Goal: Communication & Community: Answer question/provide support

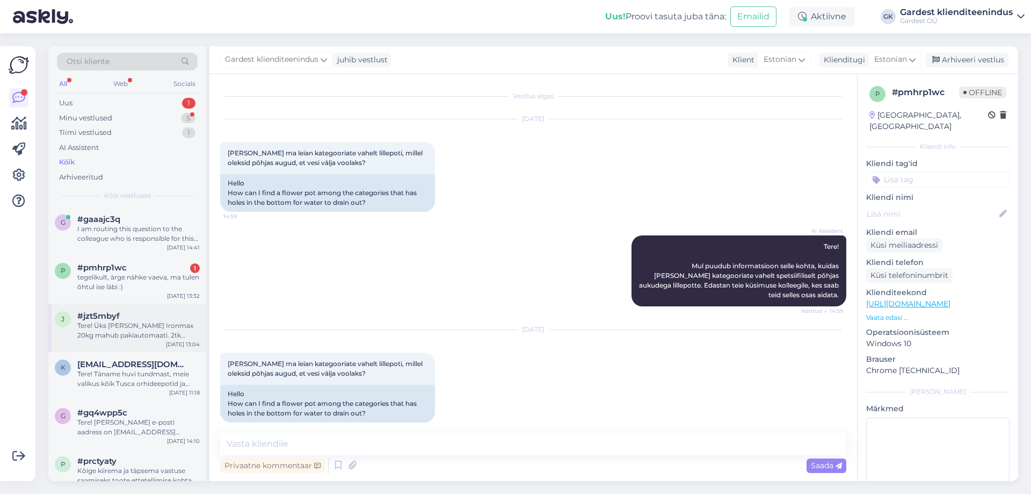
scroll to position [383, 0]
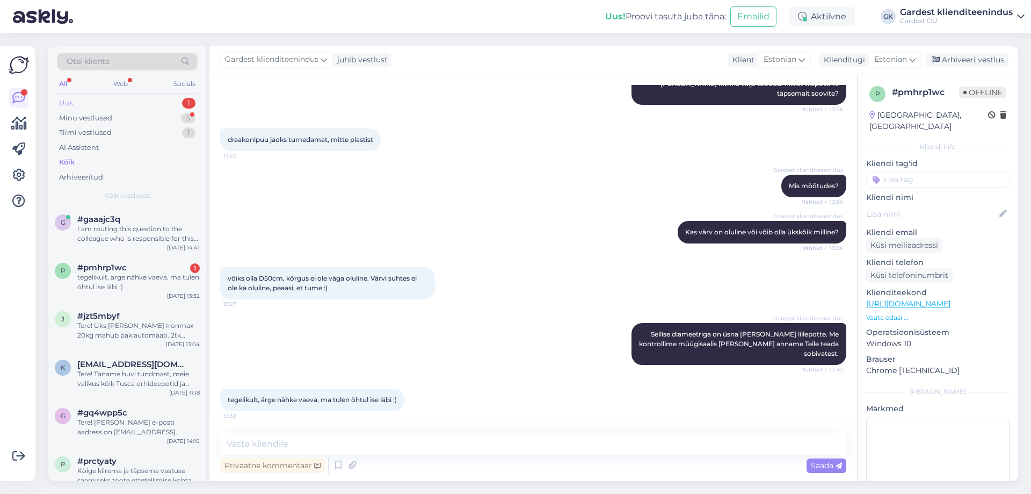
click at [117, 103] on div "Uus 1" at bounding box center [127, 103] width 141 height 15
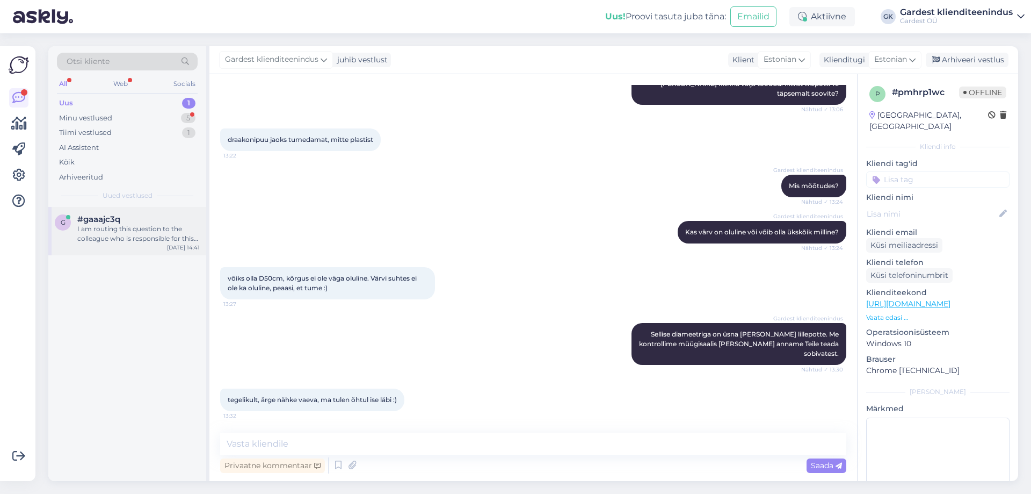
click at [129, 245] on div "g #gaaajc3q I am routing this question to the colleague who is responsible for …" at bounding box center [127, 231] width 158 height 48
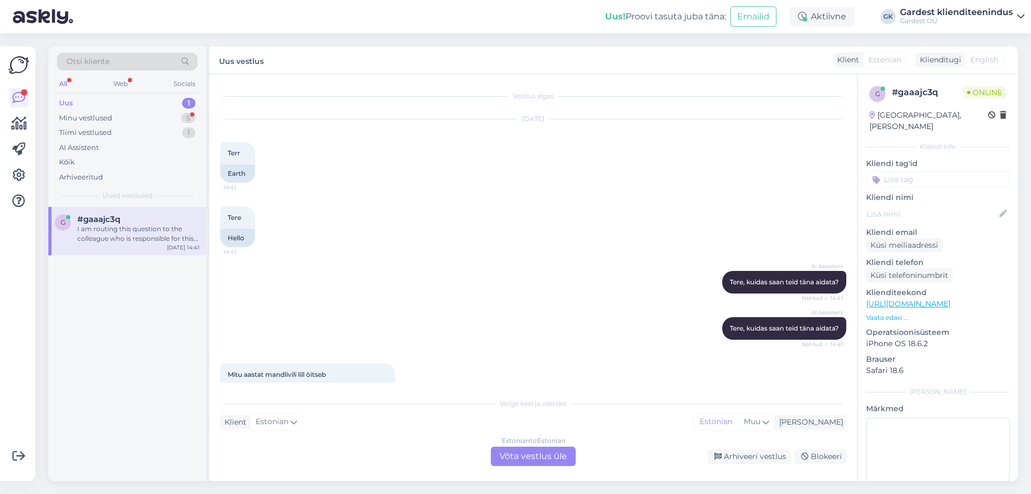
scroll to position [136, 0]
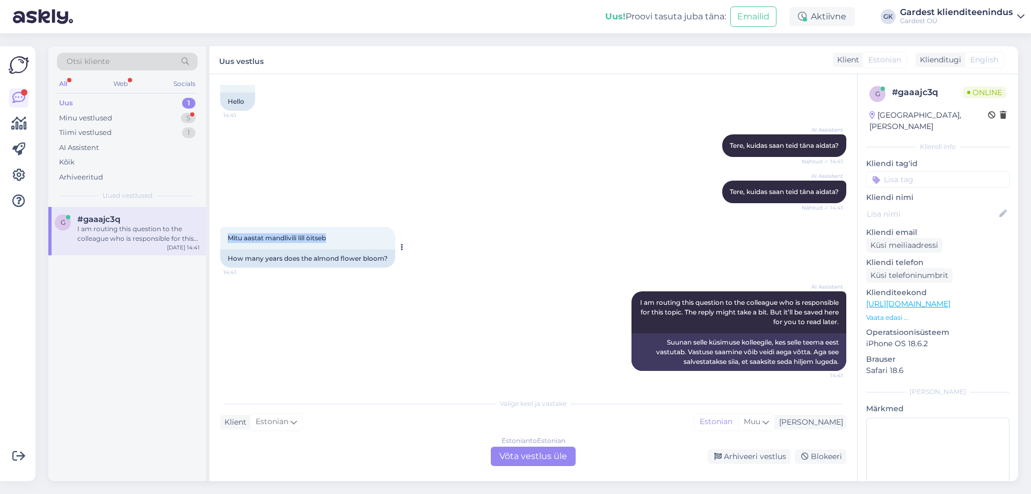
drag, startPoint x: 337, startPoint y: 238, endPoint x: 222, endPoint y: 243, distance: 115.0
click at [222, 243] on div "Mitu aastat mandlivili lill òitseb 14:41" at bounding box center [307, 238] width 175 height 23
copy span "Mitu aastat mandlivili lill òitseb"
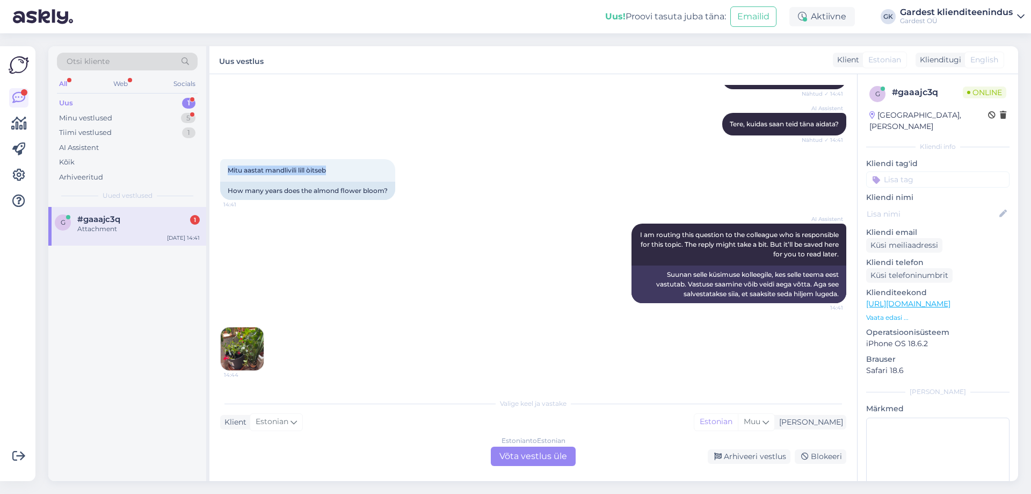
click at [258, 346] on img at bounding box center [242, 348] width 43 height 43
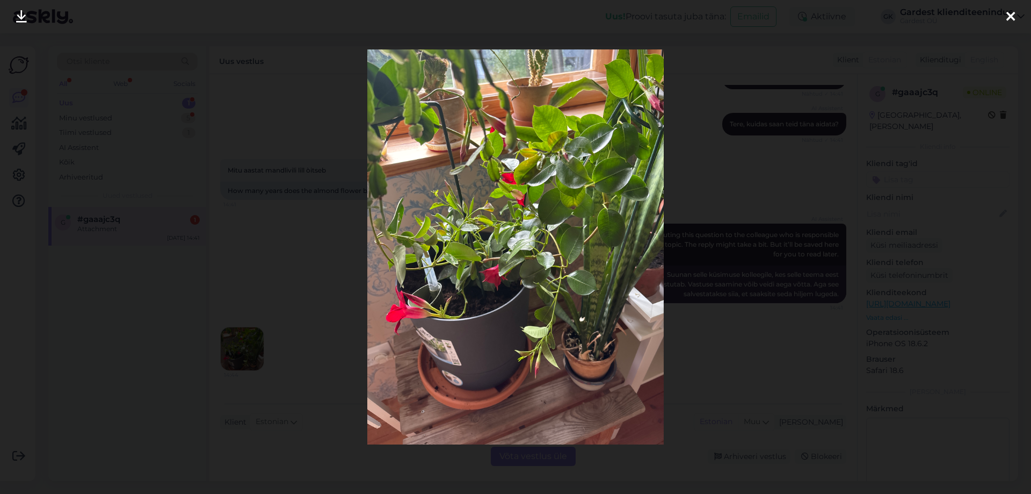
click at [744, 183] on div at bounding box center [515, 247] width 1031 height 494
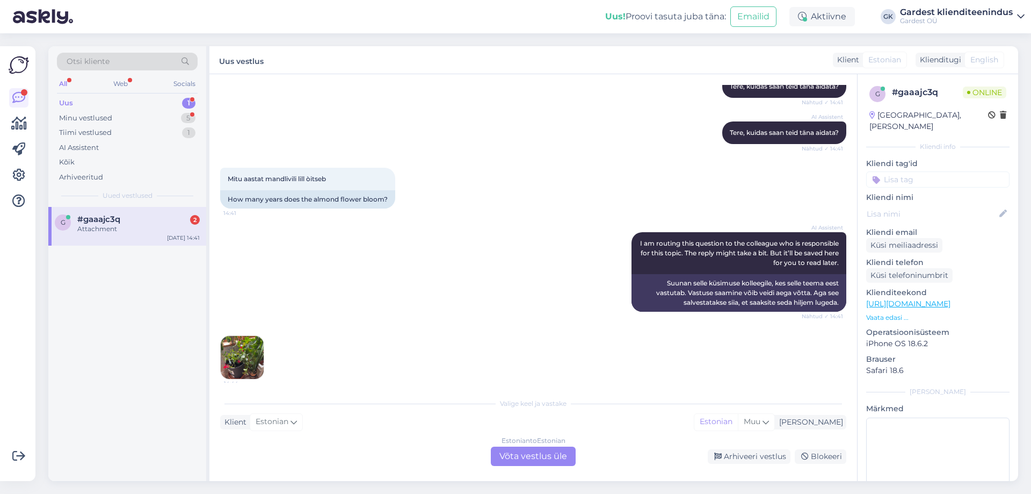
scroll to position [272, 0]
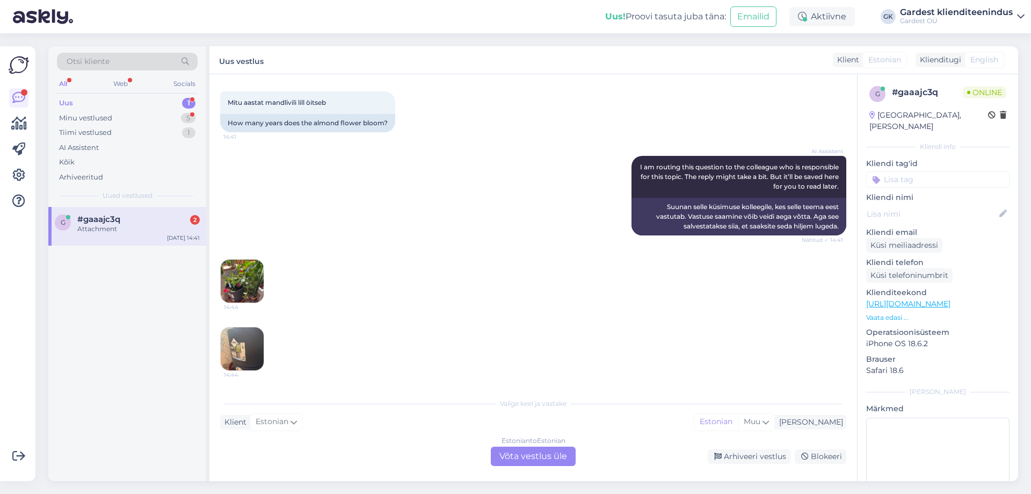
click at [229, 351] on img at bounding box center [242, 348] width 43 height 43
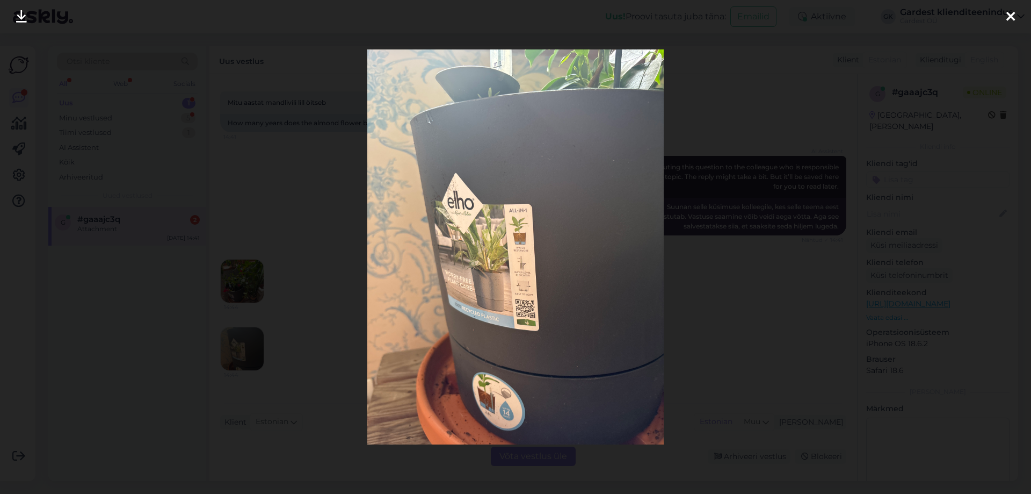
click at [290, 199] on div at bounding box center [515, 247] width 1031 height 494
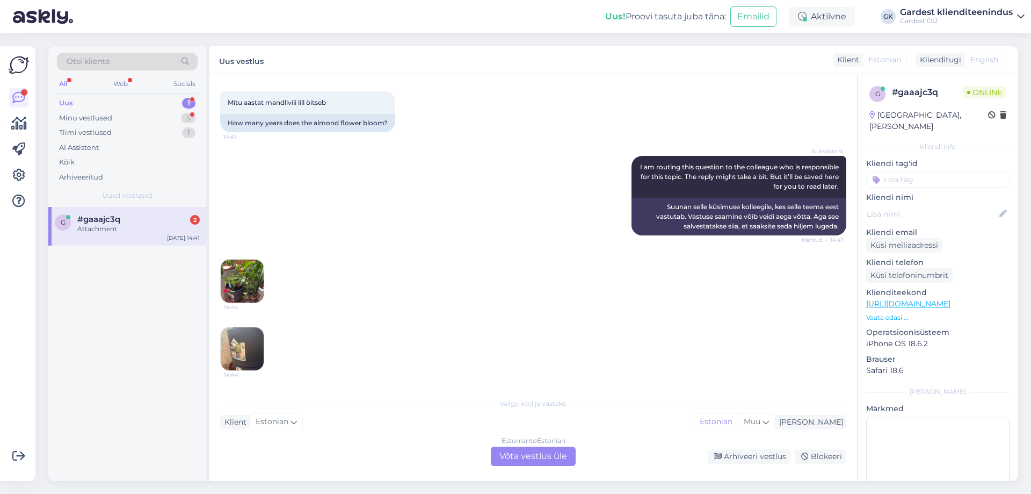
click at [257, 265] on img at bounding box center [242, 280] width 43 height 43
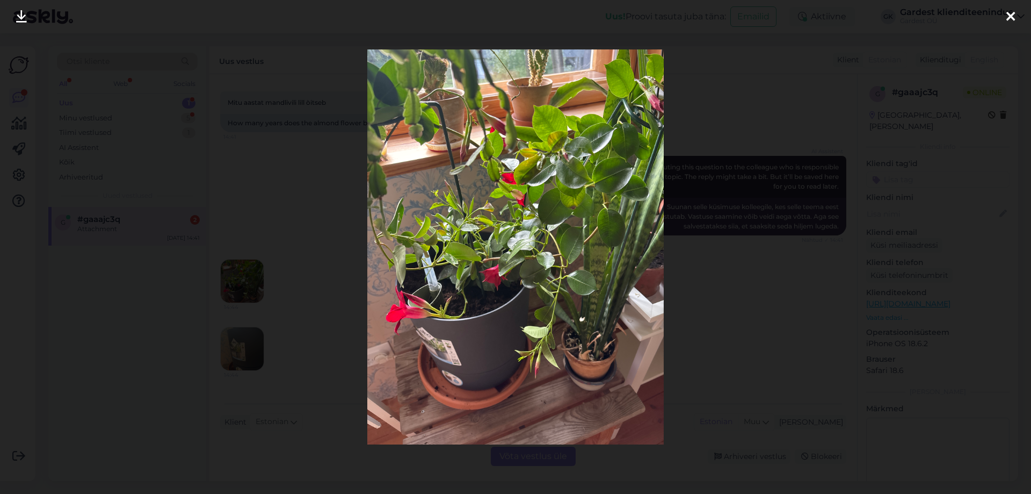
click at [1015, 14] on icon at bounding box center [1011, 17] width 9 height 14
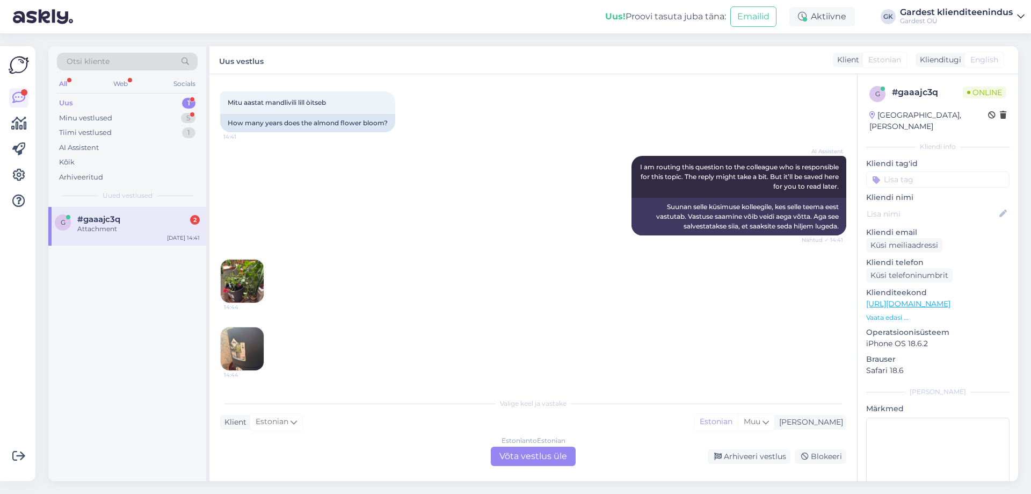
click at [517, 448] on div "Estonian to Estonian Võta vestlus üle" at bounding box center [533, 455] width 85 height 19
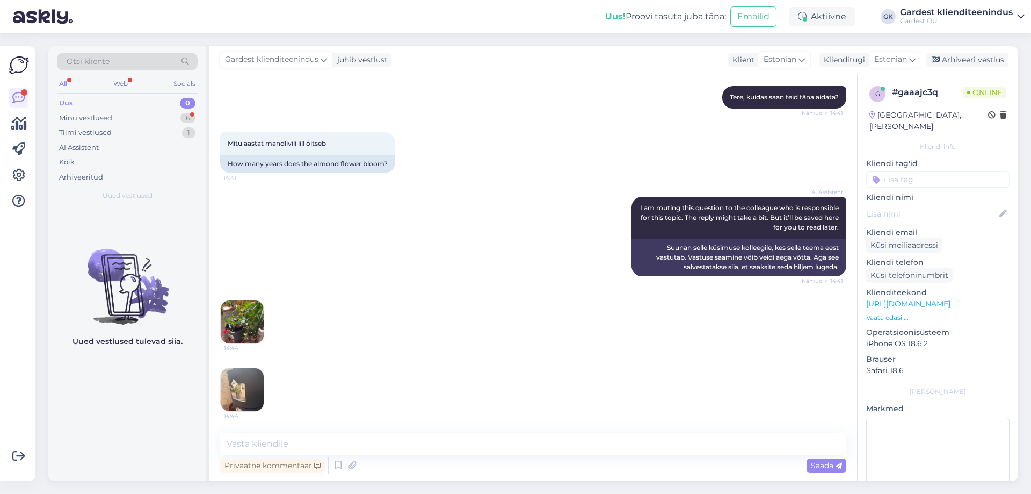
scroll to position [232, 0]
click at [346, 440] on textarea at bounding box center [533, 443] width 626 height 23
type textarea "Tere! Kas oskate ka sorti öelda?"
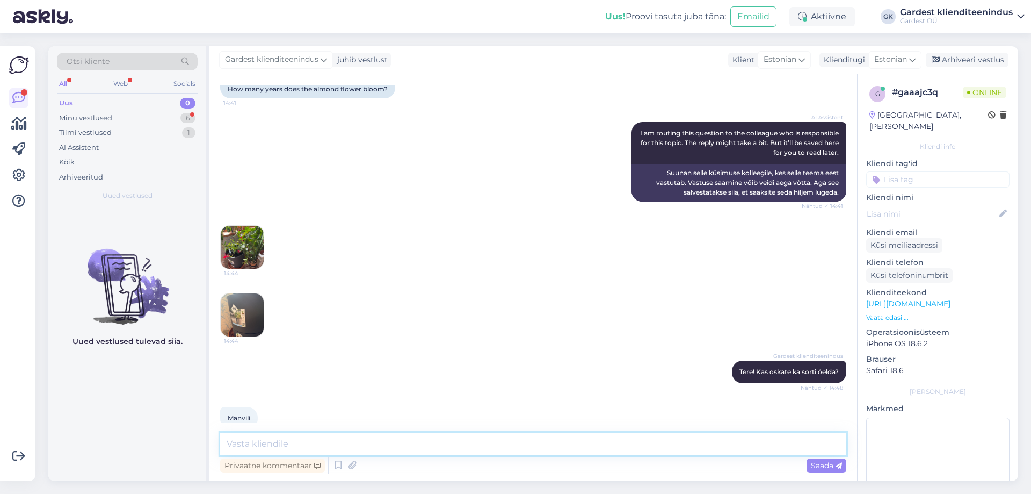
scroll to position [263, 0]
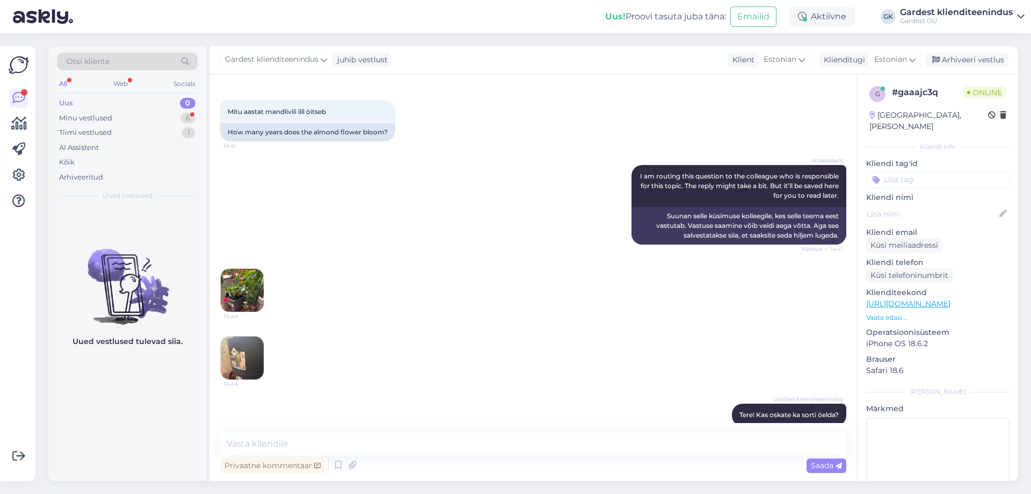
click at [236, 288] on img at bounding box center [242, 290] width 43 height 43
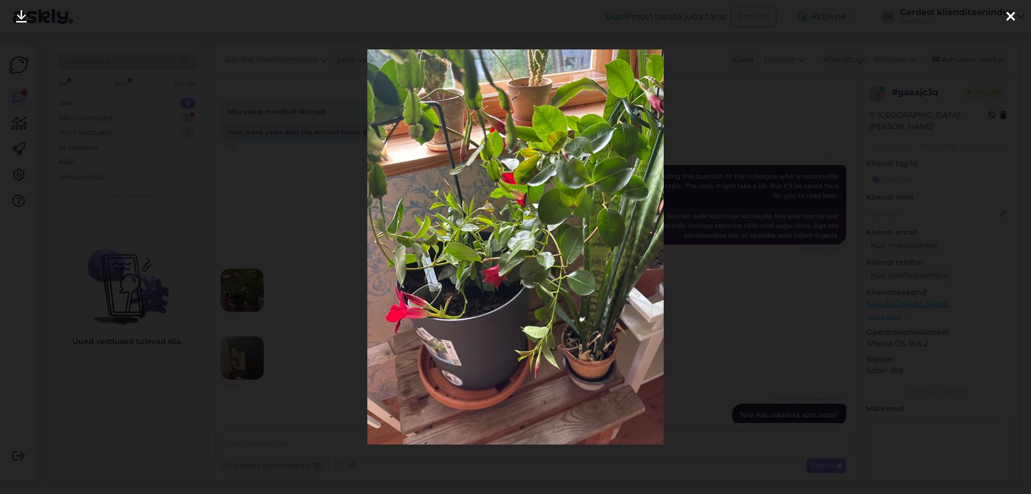
click at [1009, 17] on icon at bounding box center [1011, 17] width 9 height 14
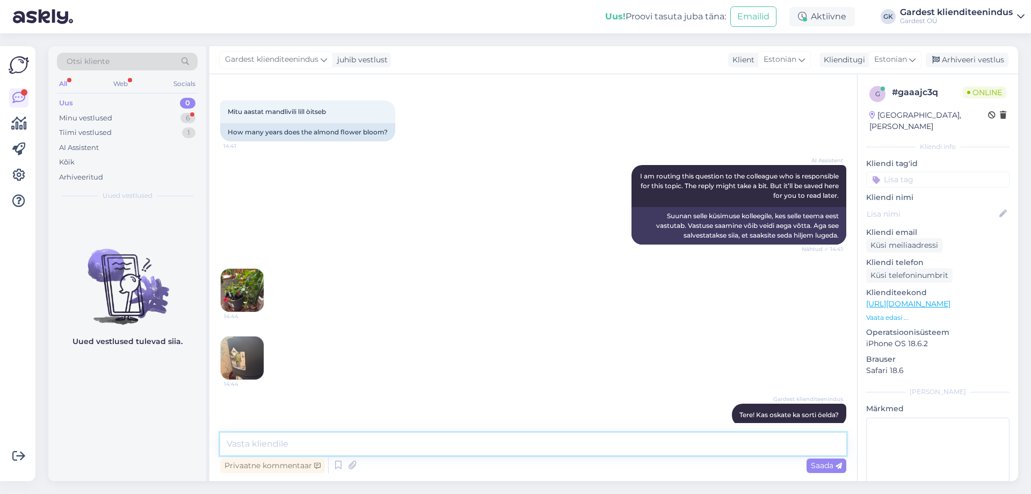
click at [291, 449] on textarea at bounding box center [533, 443] width 626 height 23
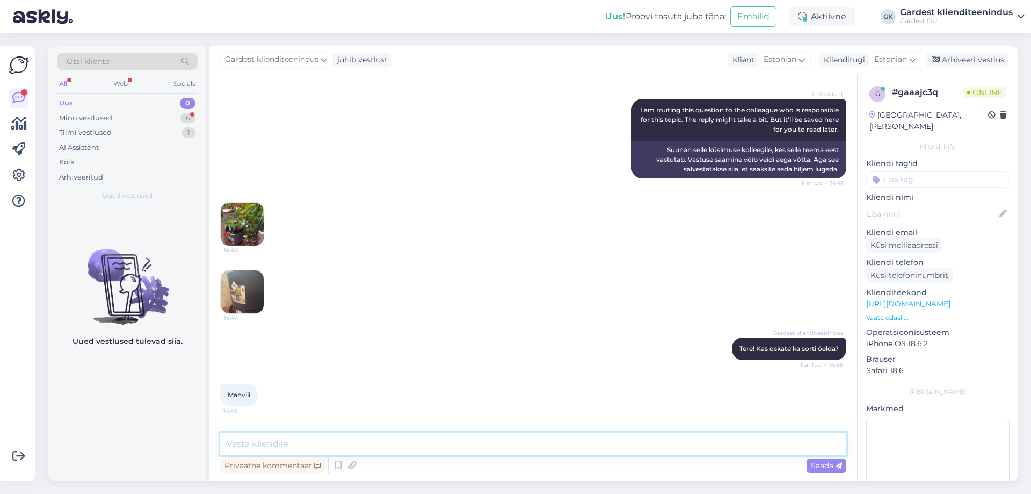
scroll to position [370, 0]
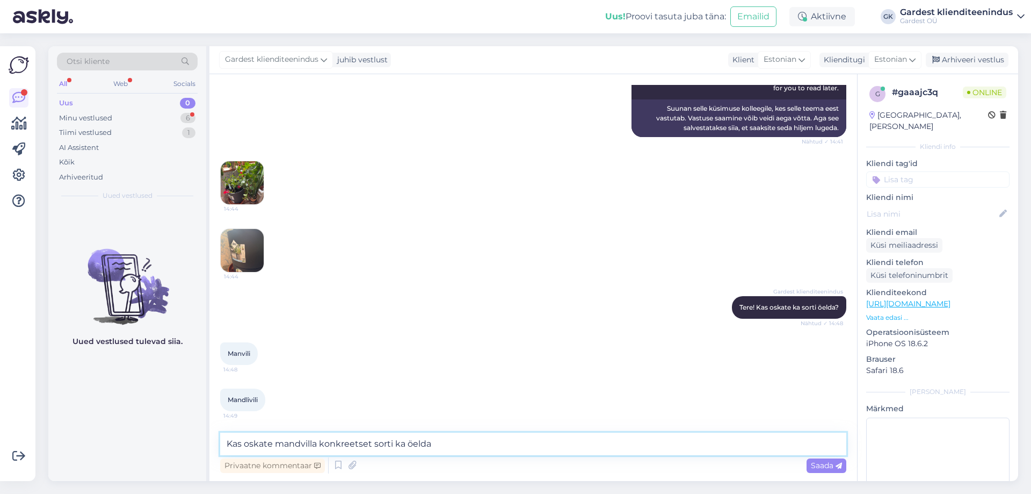
type textarea "Kas oskate mandvilla konkreetset sorti ka öelda?"
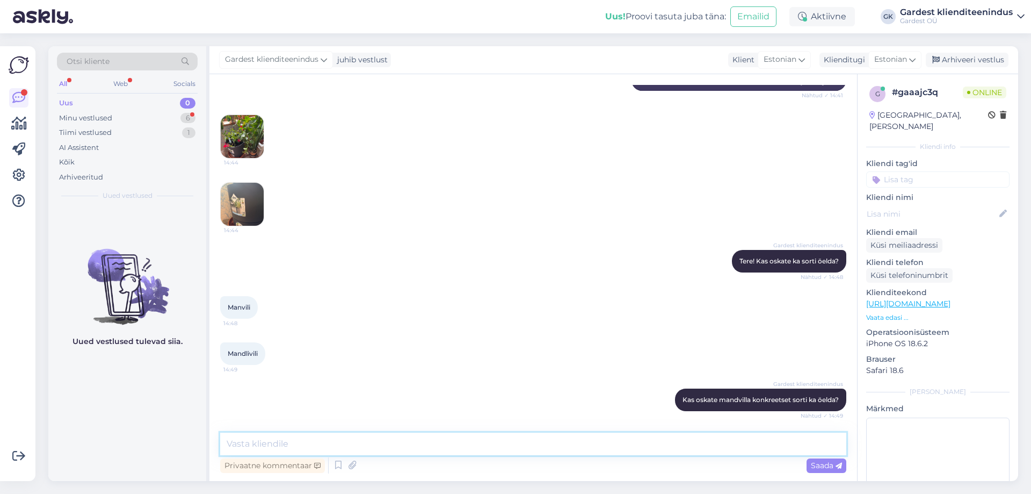
scroll to position [462, 0]
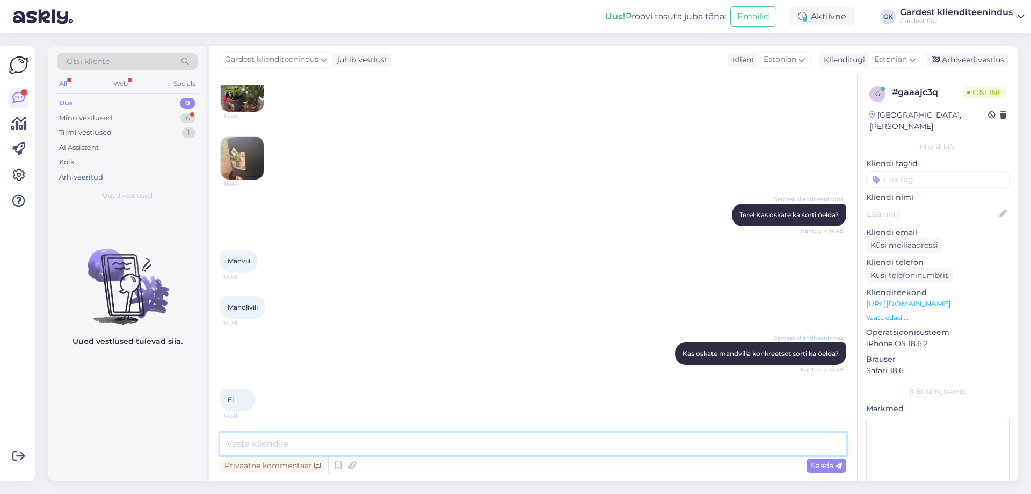
click at [275, 440] on textarea at bounding box center [533, 443] width 626 height 23
paste textarea "Taim ise võib elada ja õitseda 5+ aastat või isegi kauem, kui teda hoida talvel…"
drag, startPoint x: 263, startPoint y: 443, endPoint x: 249, endPoint y: 444, distance: 14.0
click at [249, 444] on textarea "Taim ise võib elada ja õitseda 5+ aastat või isegi kauem, kui teda hoida talvel…" at bounding box center [533, 443] width 626 height 23
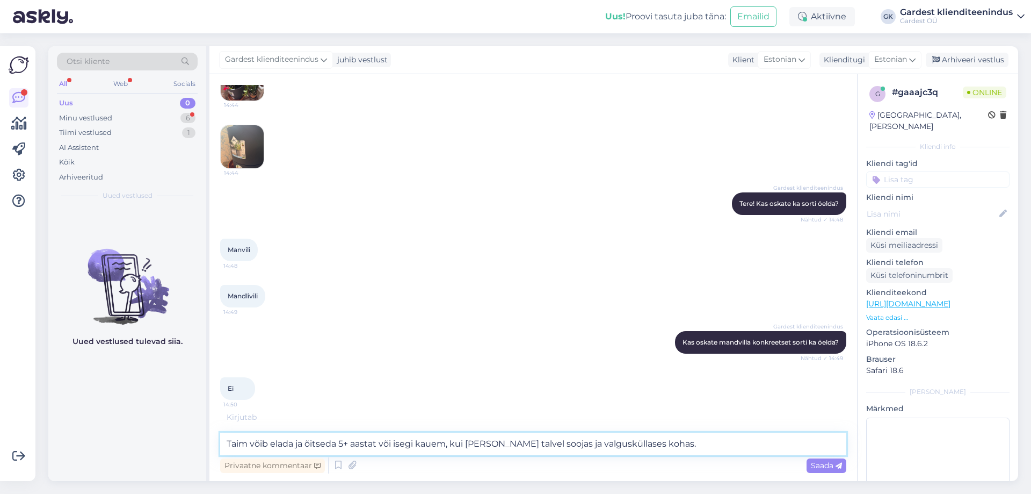
click at [683, 445] on textarea "Taim võib elada ja õitseda 5+ aastat või isegi kauem, kui teda hoida talvel soo…" at bounding box center [533, 443] width 626 height 23
paste textarea "Õitsemisperiood kestab tavaliselt kevadest kuni esimese külmani (umbes mai–okto…"
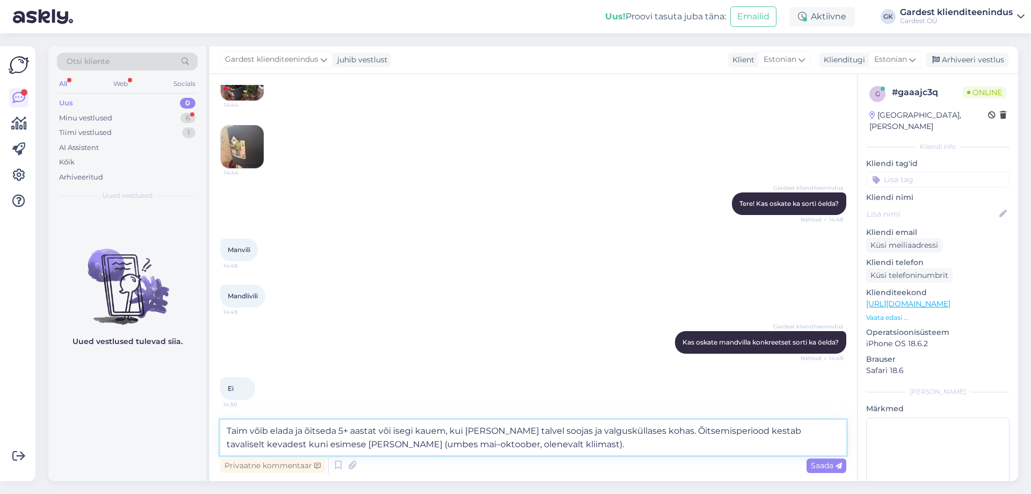
scroll to position [522, 0]
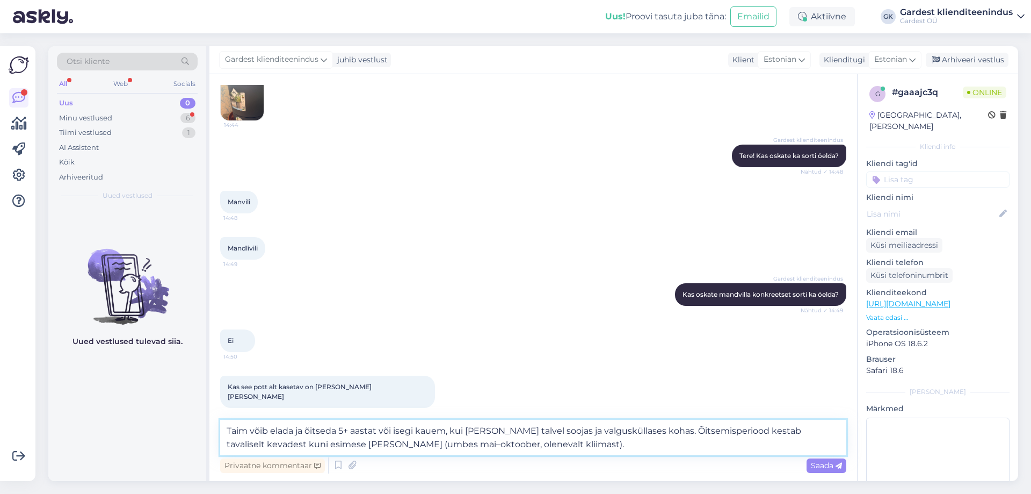
paste textarea "Eestis kasvatatakse neid tavaliselt üheaastastena, kuna nad ei talu külma (temp…"
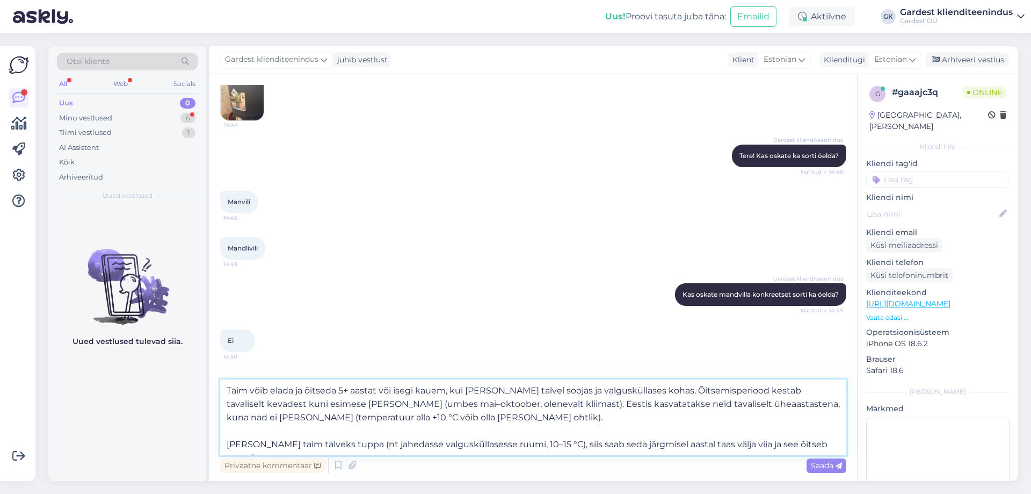
click at [228, 442] on textarea "Taim võib elada ja õitseda 5+ aastat või isegi kauem, kui teda hoida talvel soo…" at bounding box center [533, 417] width 626 height 76
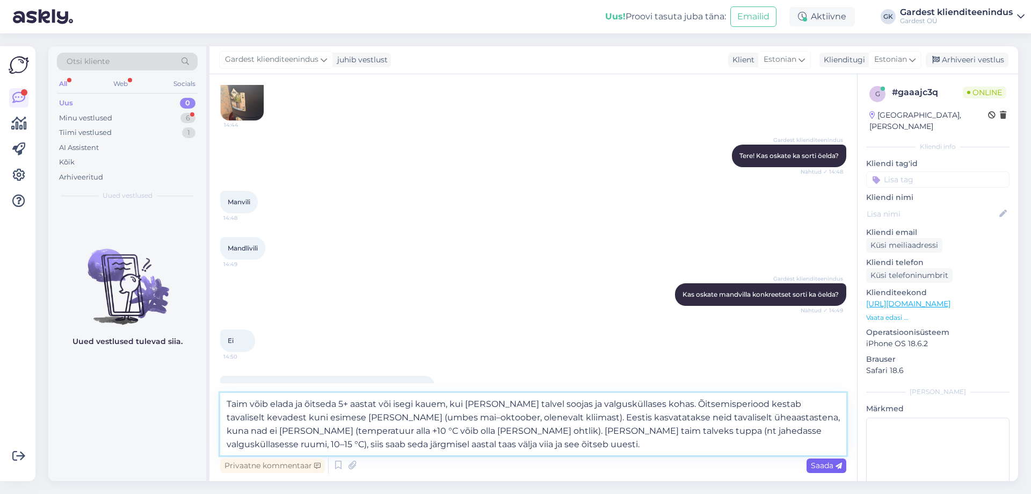
type textarea "Taim võib elada ja õitseda 5+ aastat või isegi kauem, kui [PERSON_NAME] talvel …"
click at [826, 463] on span "Saada" at bounding box center [826, 465] width 31 height 10
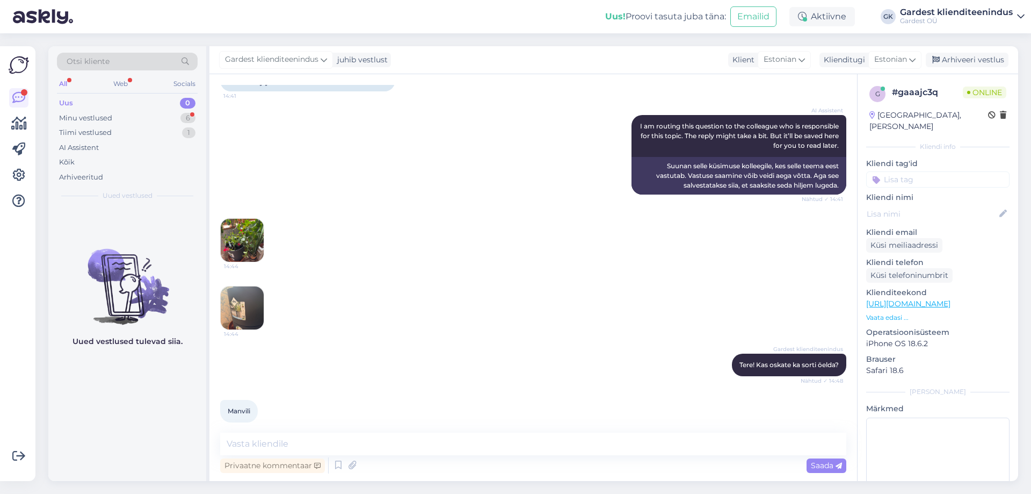
scroll to position [310, 0]
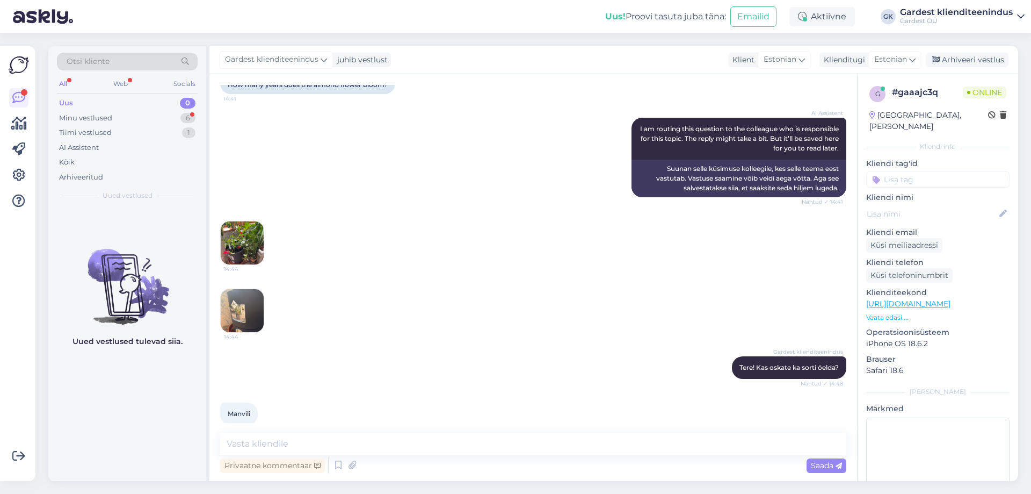
click at [244, 244] on img at bounding box center [242, 242] width 43 height 43
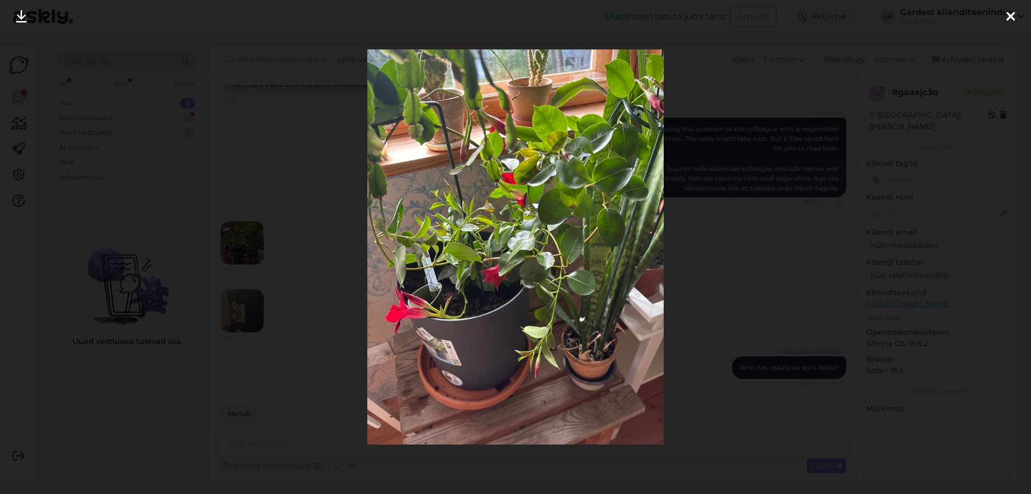
click at [251, 306] on div at bounding box center [515, 247] width 1031 height 494
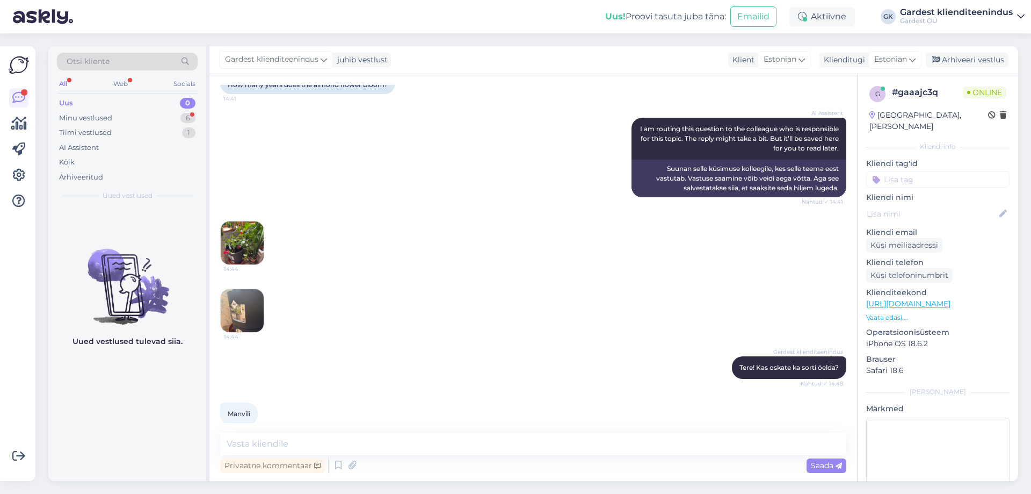
click at [229, 321] on img at bounding box center [242, 310] width 43 height 43
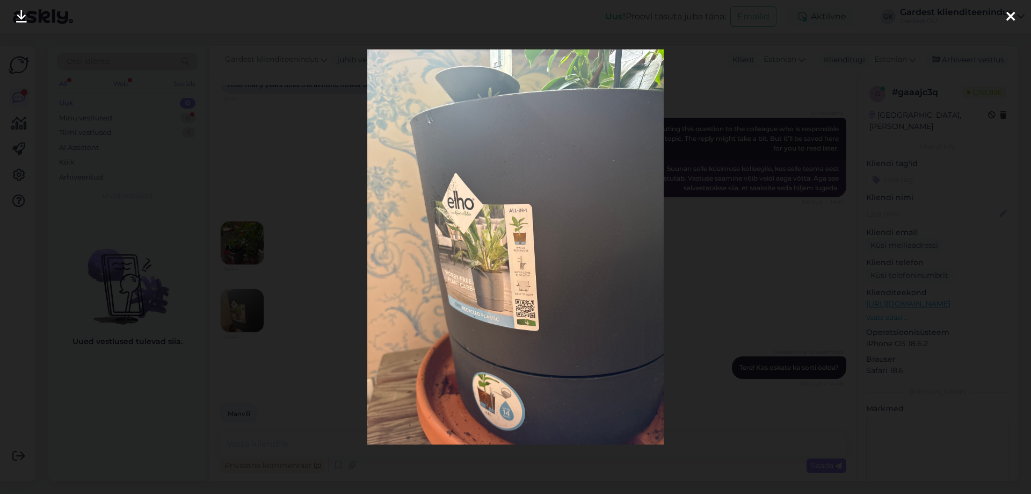
scroll to position [678, 0]
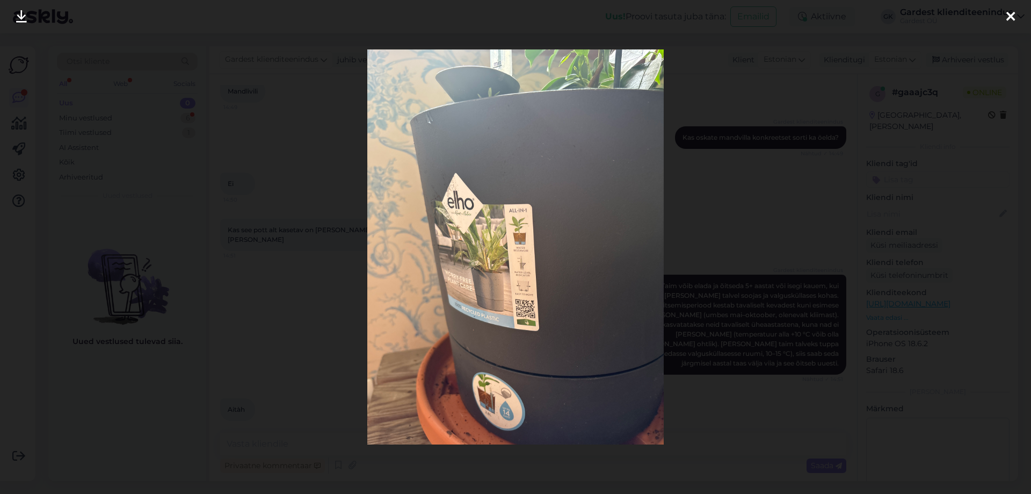
click at [763, 205] on div at bounding box center [515, 247] width 1031 height 494
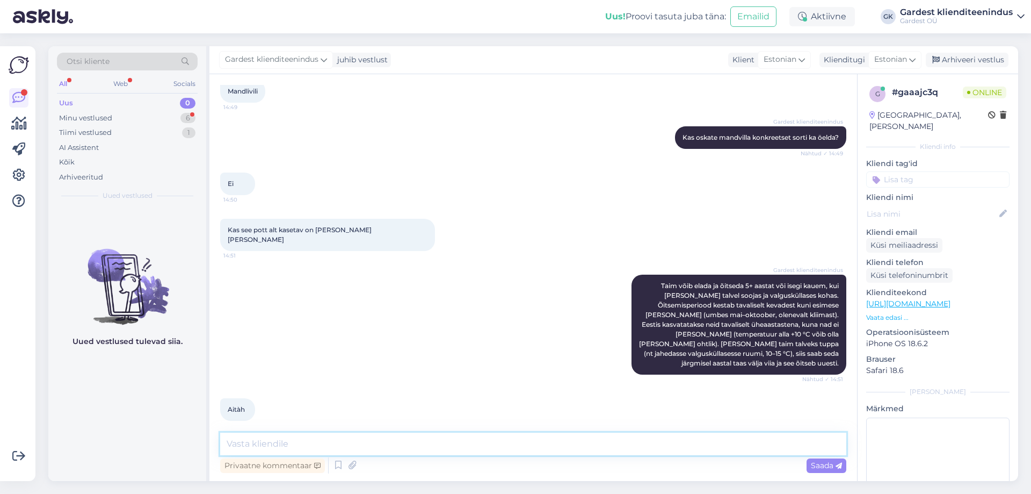
click at [286, 453] on textarea at bounding box center [533, 443] width 626 height 23
paste textarea "Kontrolli, et potil oleks piisav äravool ning et veehoidla ei jääks liiga kauak…"
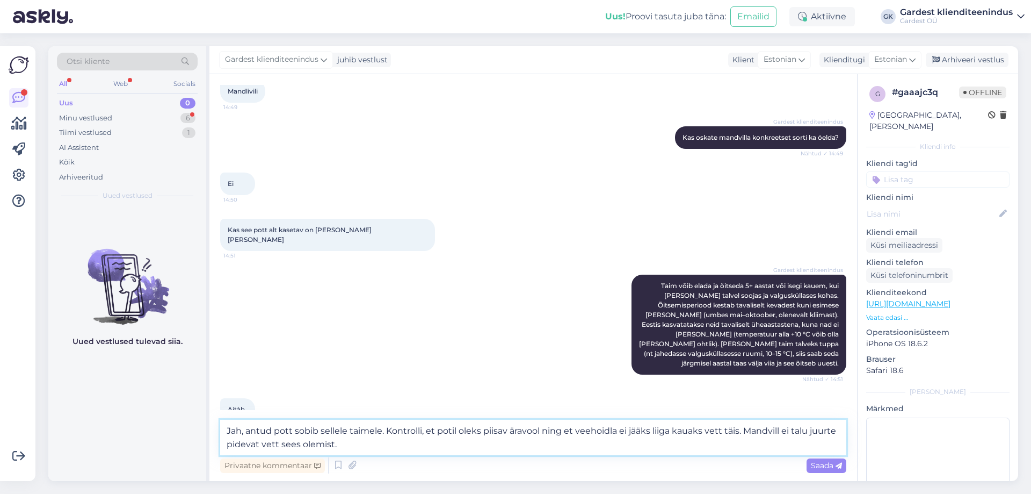
scroll to position [690, 0]
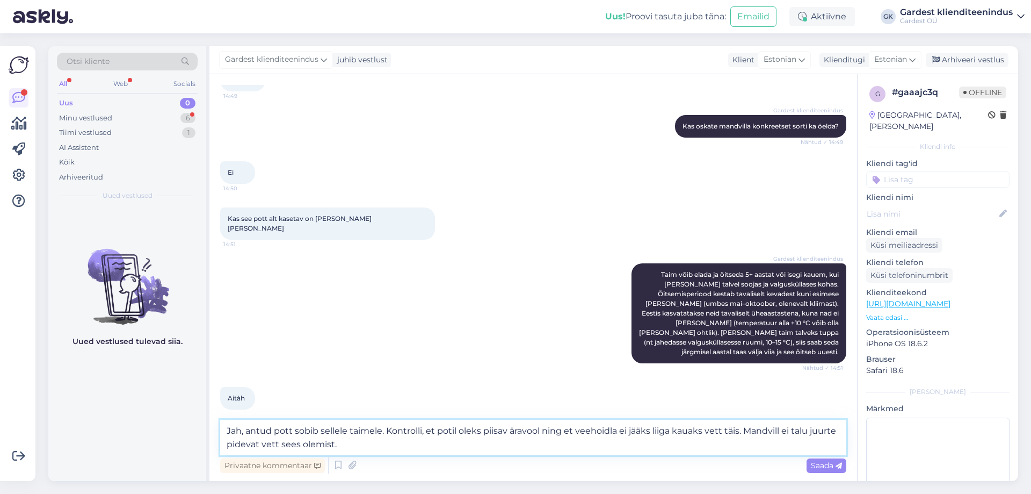
click at [422, 431] on textarea "Jah, antud pott sobib sellele taimele. Kontrolli, et potil oleks piisav äravool…" at bounding box center [533, 436] width 626 height 35
click at [277, 446] on textarea "Jah, antud pott sobib sellele taimele. Kontrollige, et potil oleks piisav äravo…" at bounding box center [533, 436] width 626 height 35
click at [389, 446] on textarea "Jah, antud pott sobib sellele taimele. Kontrollige, et potil oleks piisav äravo…" at bounding box center [533, 436] width 626 height 35
paste textarea "Kui hoiad mandvilla talvel Elho potis toas, kontrolli enne kastmist alati, kas …"
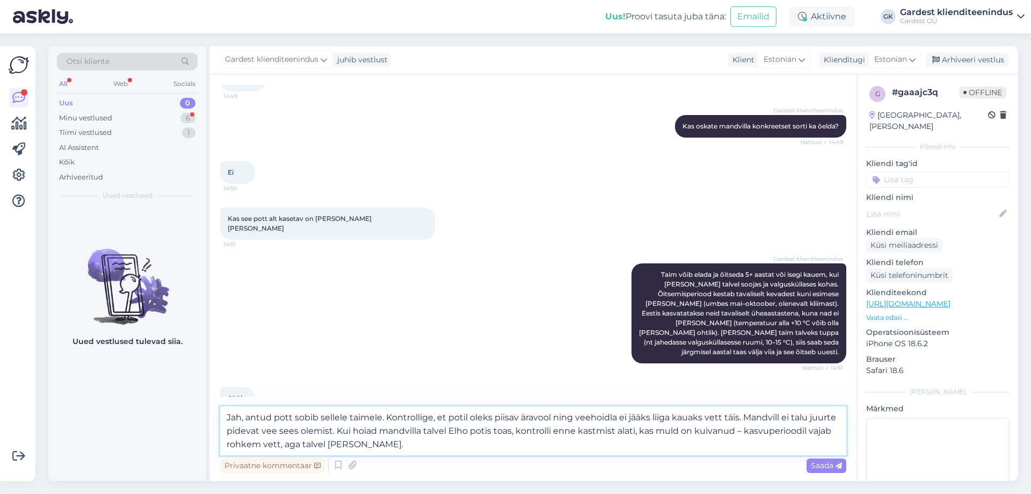
click at [377, 429] on textarea "Jah, antud pott sobib sellele taimele. Kontrollige, et potil oleks piisav äravo…" at bounding box center [533, 430] width 626 height 49
drag, startPoint x: 471, startPoint y: 429, endPoint x: 451, endPoint y: 432, distance: 20.1
click at [451, 432] on textarea "Jah, antud pott sobib sellele taimele. Kontrollige, et potil oleks piisav äravo…" at bounding box center [533, 430] width 626 height 49
drag, startPoint x: 418, startPoint y: 445, endPoint x: 334, endPoint y: 429, distance: 85.8
click at [334, 429] on textarea "Jah, antud pott sobib sellele taimele. Kontrollige, et potil oleks piisav äravo…" at bounding box center [533, 430] width 626 height 49
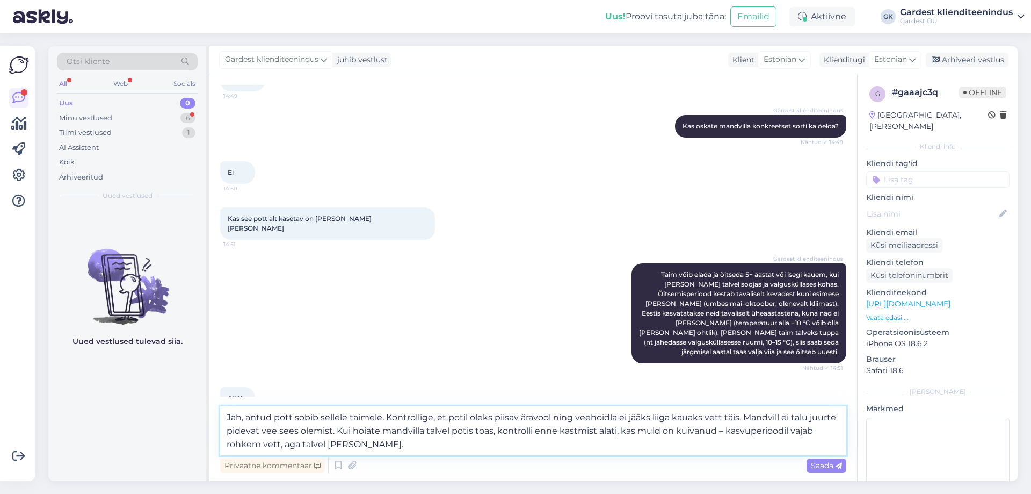
type textarea "Jah, antud pott sobib sellele taimele. Kontrollige, et potil oleks piisav äravo…"
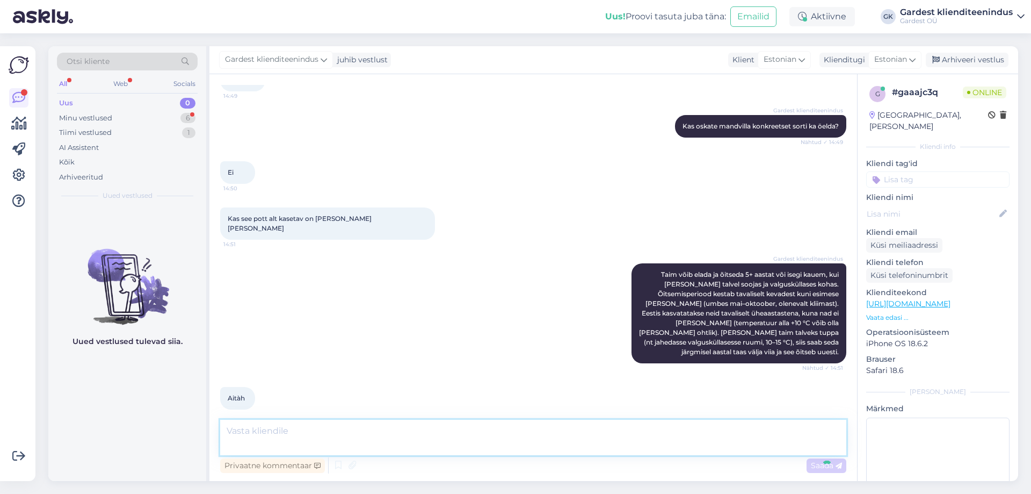
scroll to position [744, 0]
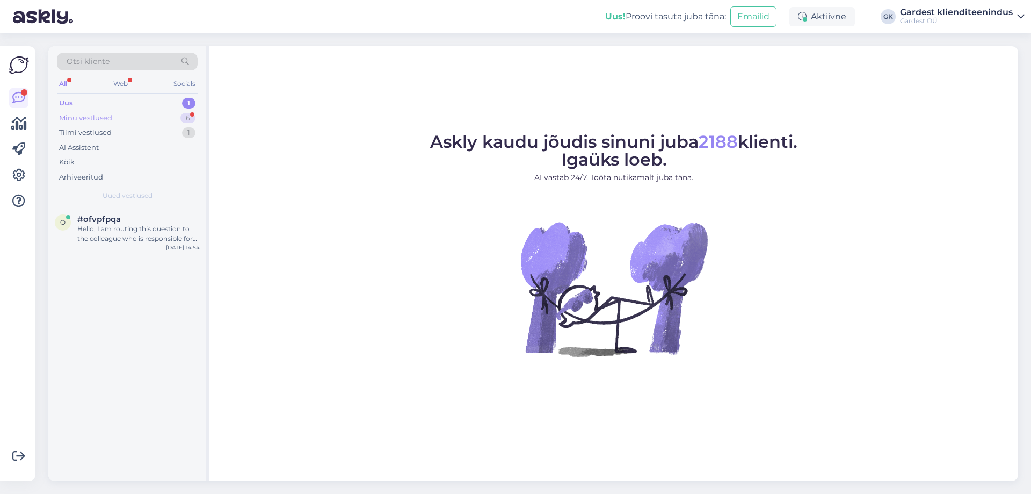
click at [84, 116] on div "Minu vestlused" at bounding box center [85, 118] width 53 height 11
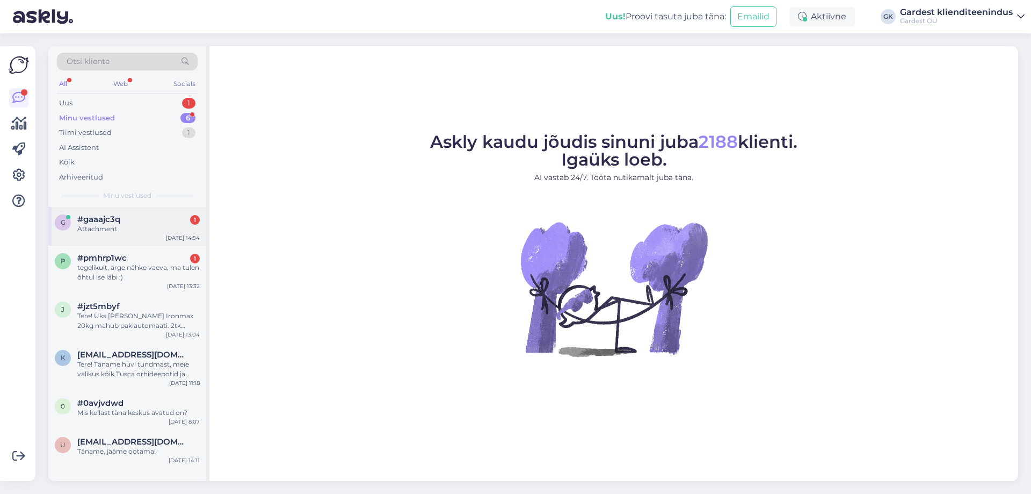
click at [133, 223] on div "#gaaajc3q 1" at bounding box center [138, 219] width 122 height 10
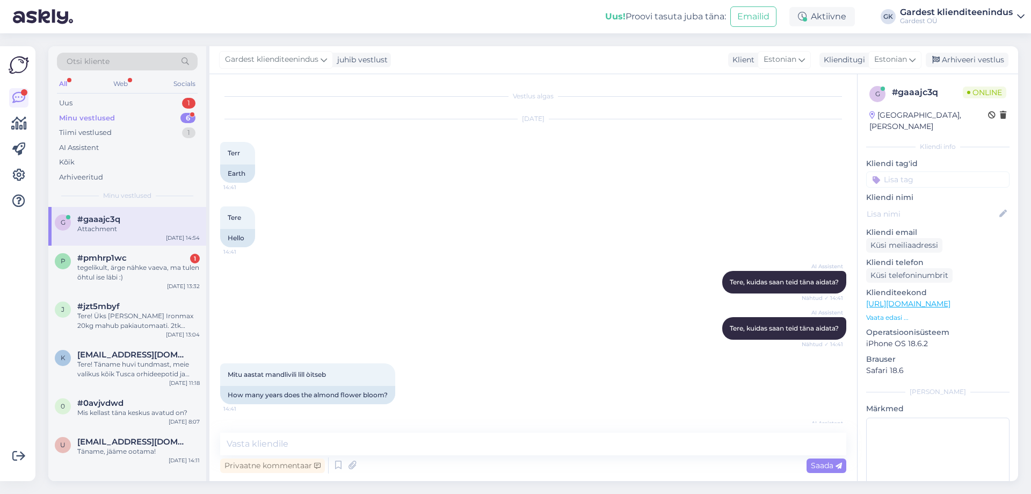
scroll to position [879, 0]
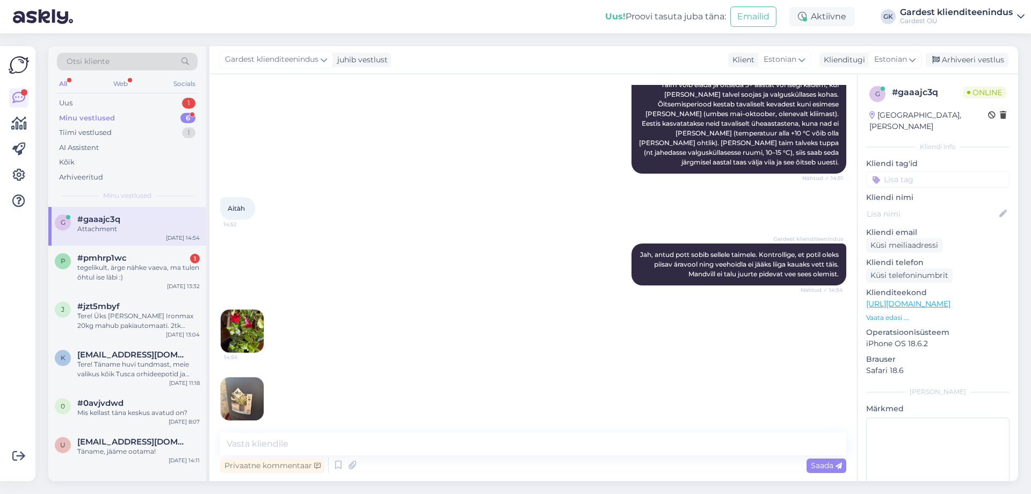
click at [252, 315] on img at bounding box center [242, 330] width 43 height 43
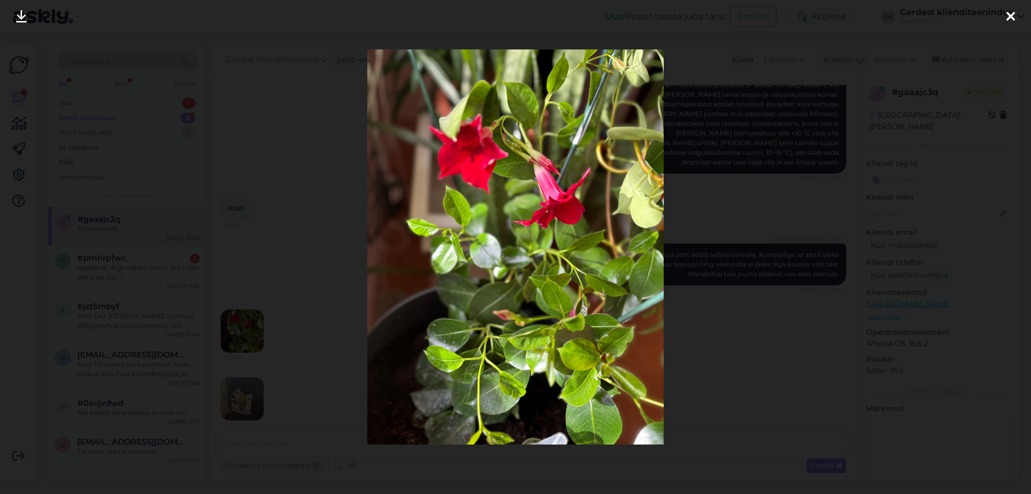
click at [1016, 17] on div at bounding box center [1010, 17] width 21 height 34
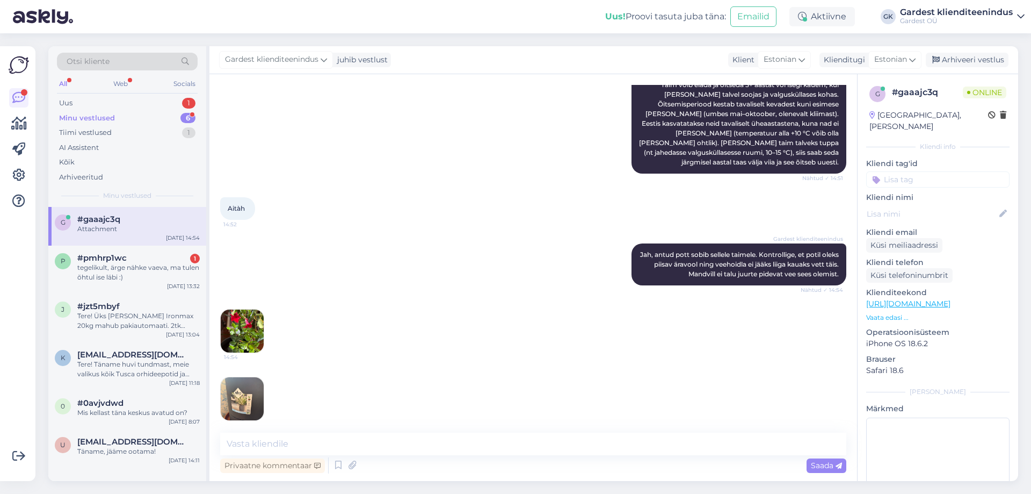
click at [248, 397] on img at bounding box center [242, 398] width 43 height 43
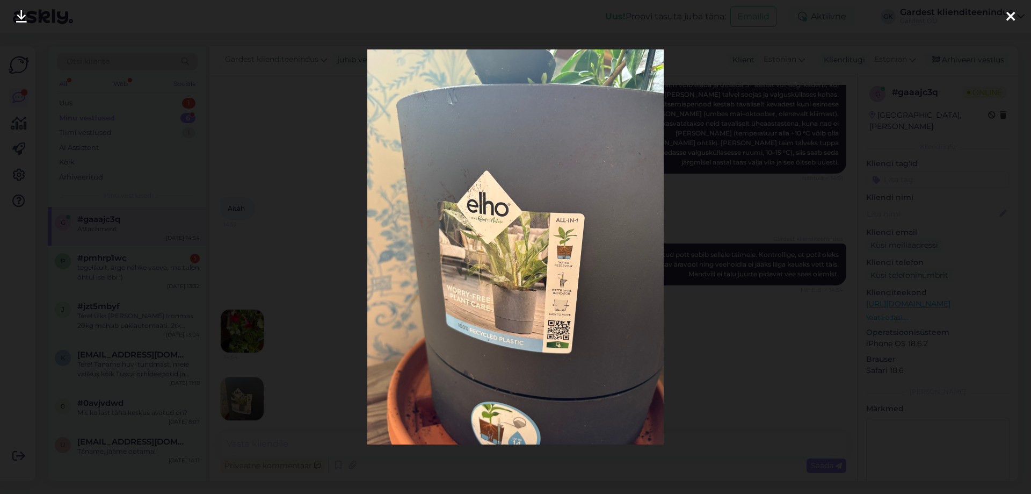
click at [787, 214] on div at bounding box center [515, 247] width 1031 height 494
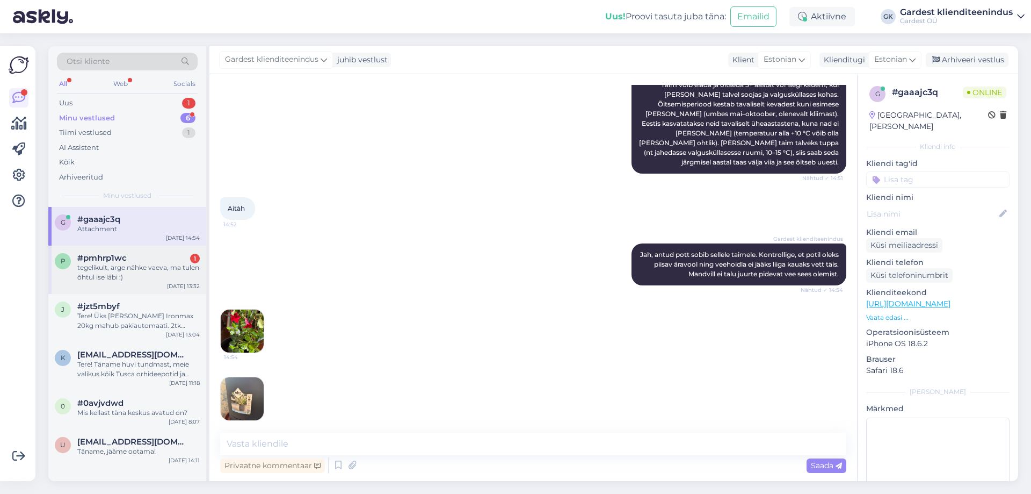
click at [169, 250] on div "p #pmhrp1wc 1 tegelikult, ärge nähke vaeva, ma tulen õhtul ise läbi :) [DATE] 1…" at bounding box center [127, 269] width 158 height 48
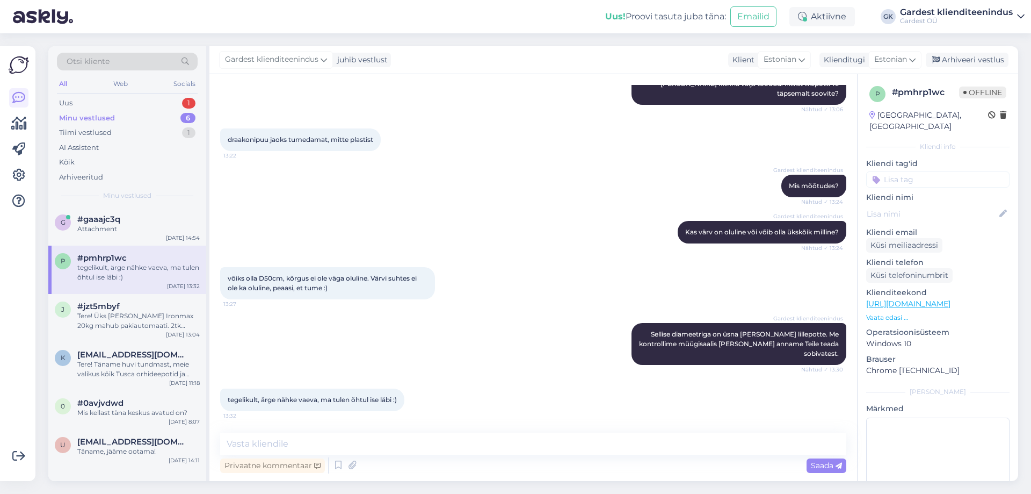
scroll to position [383, 0]
click at [349, 452] on textarea at bounding box center [533, 443] width 626 height 23
type textarea "S"
type textarea "Hästi, teeme nii!"
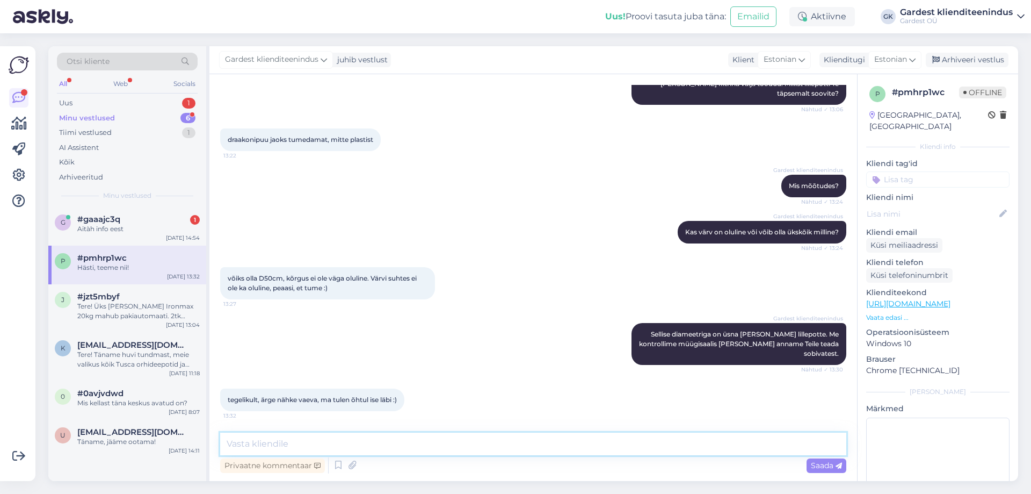
scroll to position [429, 0]
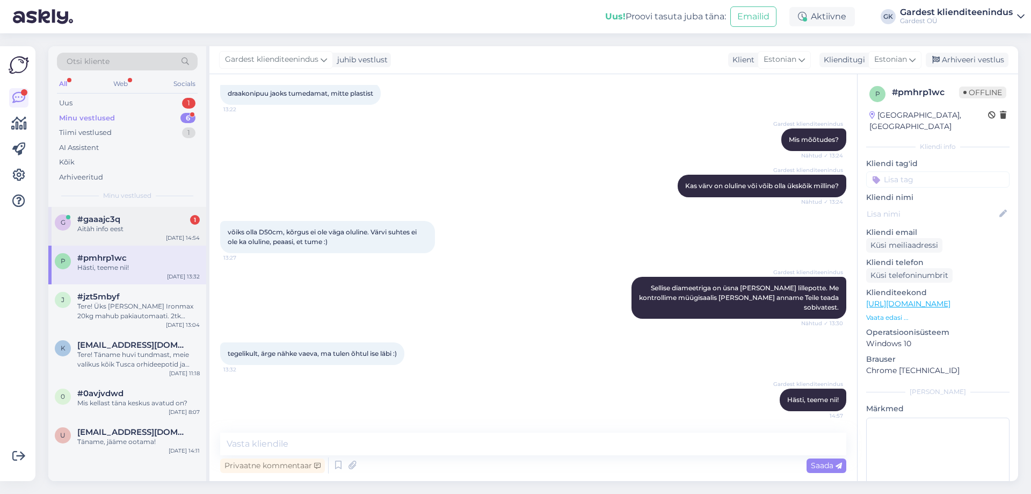
click at [126, 223] on div "#gaaajc3q 1" at bounding box center [138, 219] width 122 height 10
